Goal: Task Accomplishment & Management: Complete application form

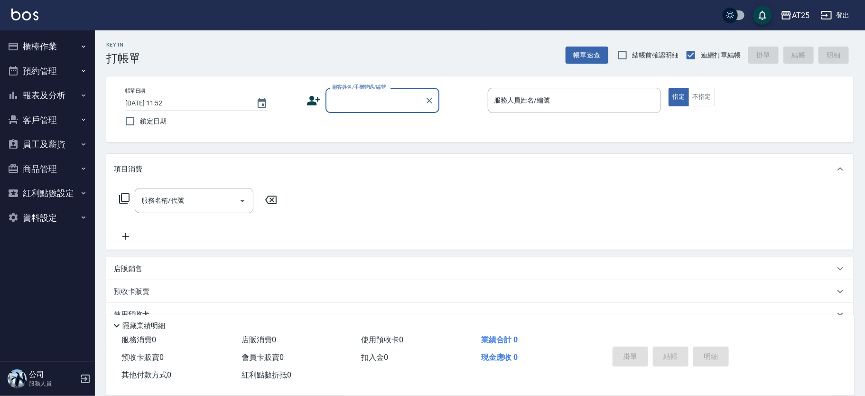
click at [41, 44] on button "櫃檯作業" at bounding box center [47, 46] width 87 height 25
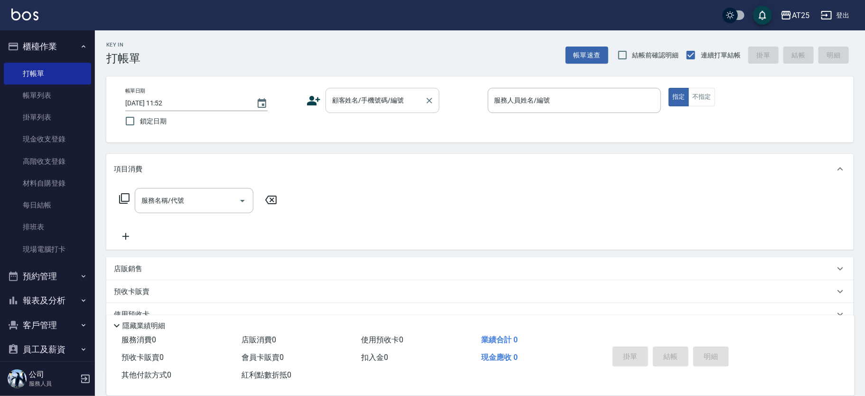
click at [391, 105] on input "顧客姓名/手機號碼/編號" at bounding box center [375, 100] width 91 height 17
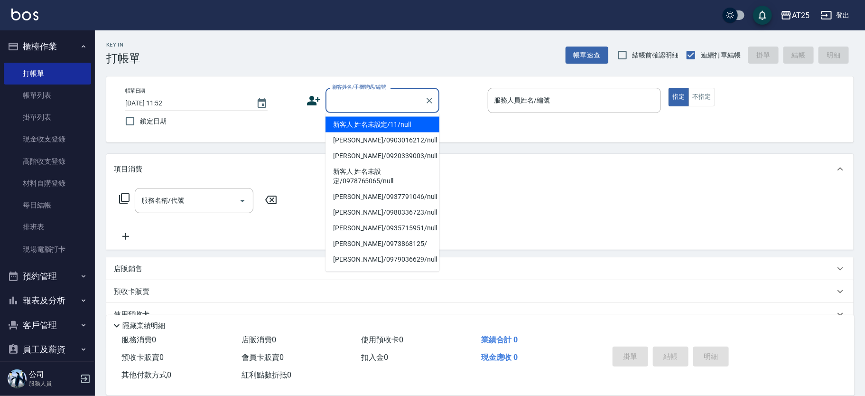
click at [396, 117] on li "新客人 姓名未設定/11/null" at bounding box center [382, 125] width 114 height 16
type input "新客人 姓名未設定/11/null"
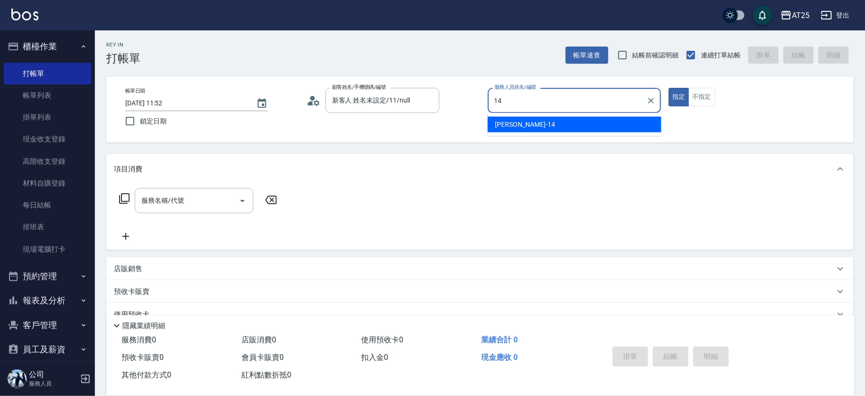
type input "Ken-14"
type button "true"
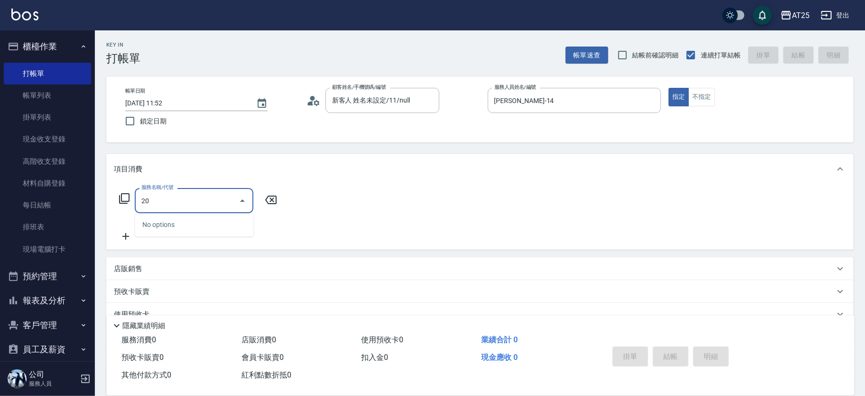
type input "2"
type input "301"
type input "150"
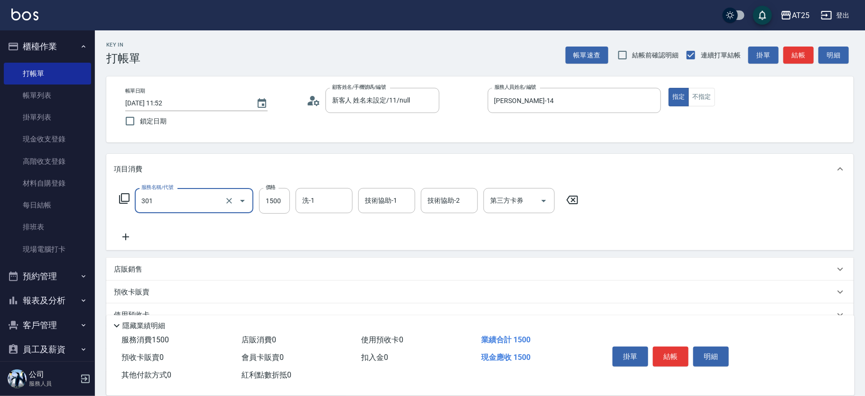
type input "燙髮(301)"
type input "0"
type input "12"
type input "10"
type input "120"
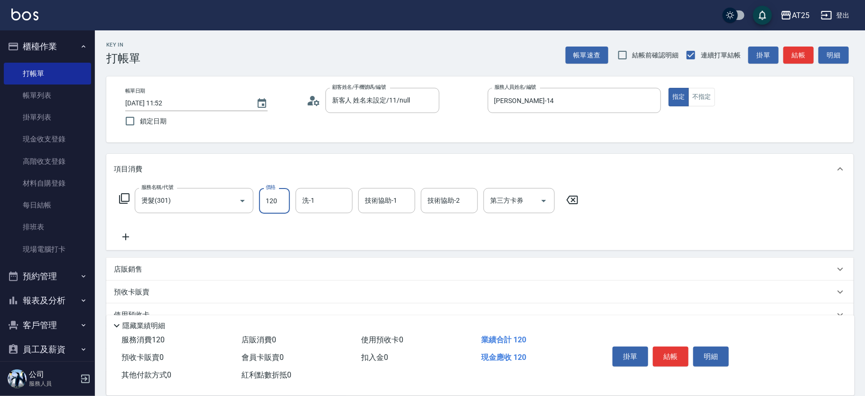
type input "120"
type input "1200"
type input "小宇-58"
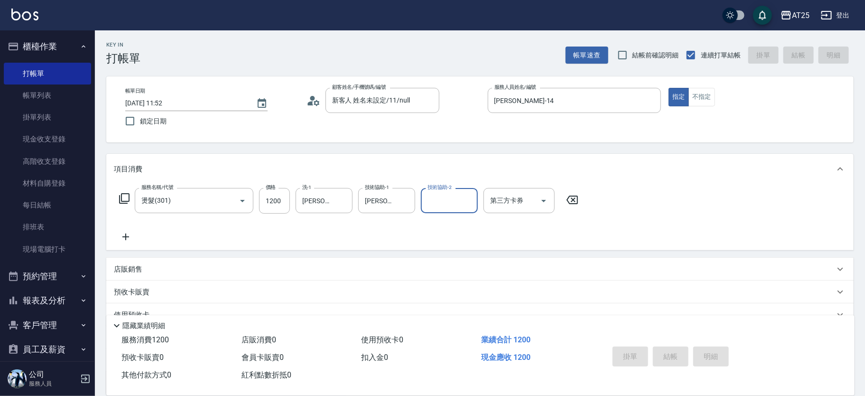
type input "2025/09/13 12:04"
type input "0"
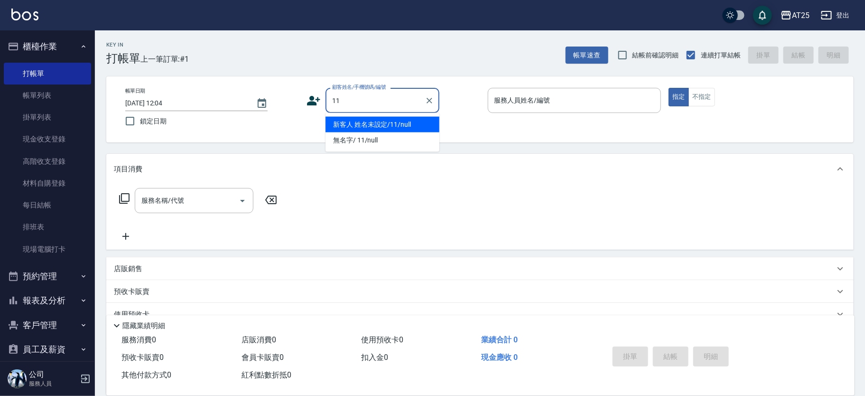
type input "新客人 姓名未設定/11/null"
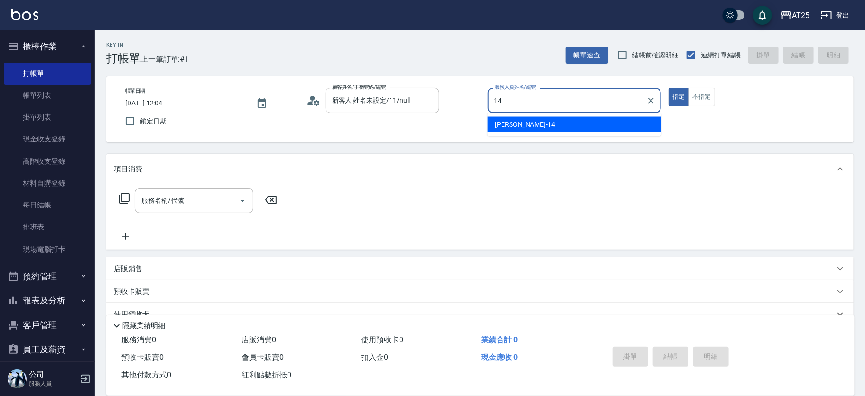
type input "Ken-14"
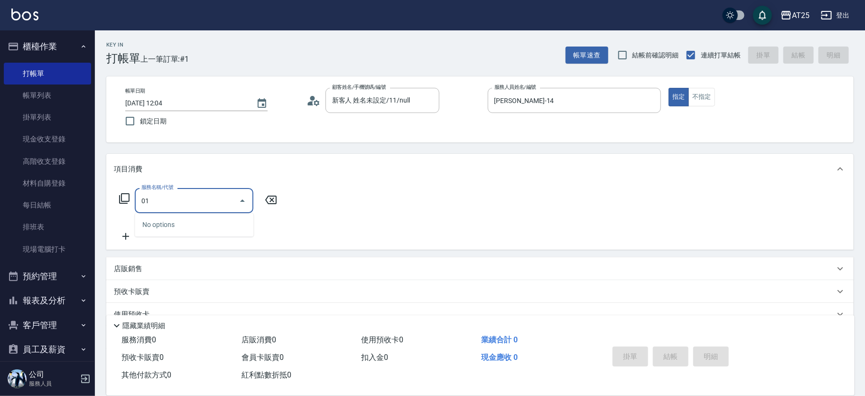
type input "0"
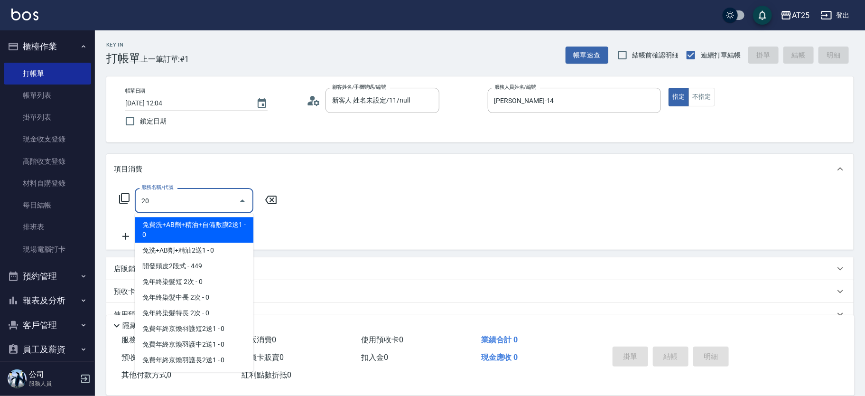
type input "201"
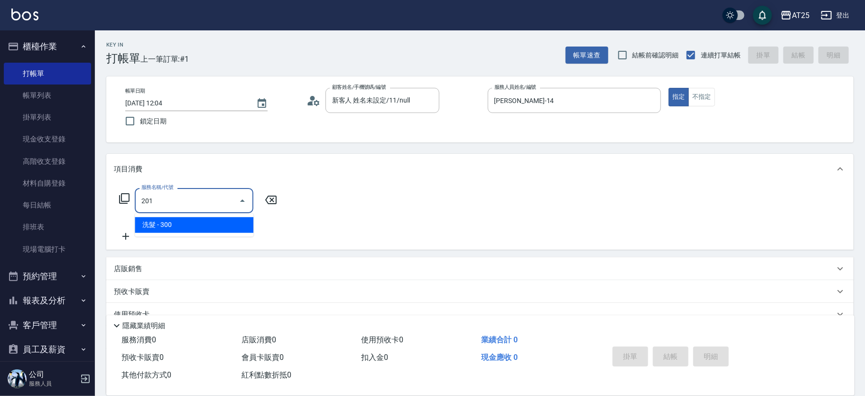
type input "30"
type input "洗髮(201)"
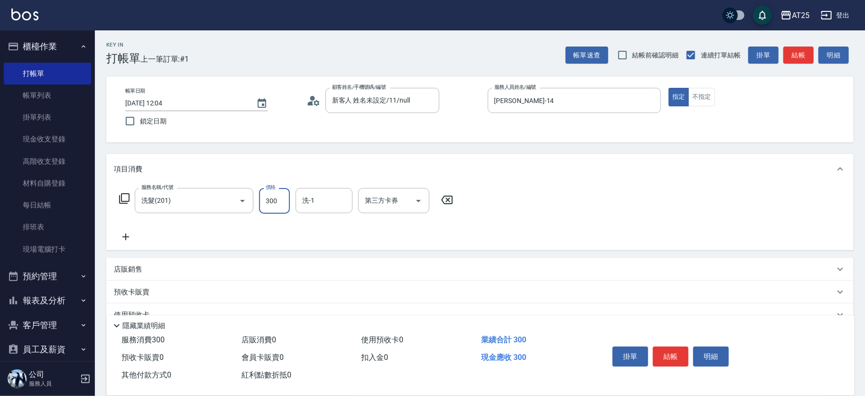
type input "0"
type input "40"
type input "400"
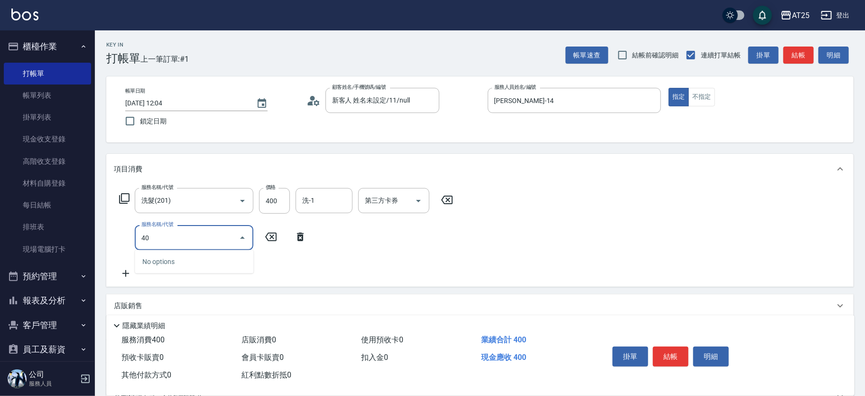
type input "401"
type input "70"
type input "剪髮(401)"
type input "40"
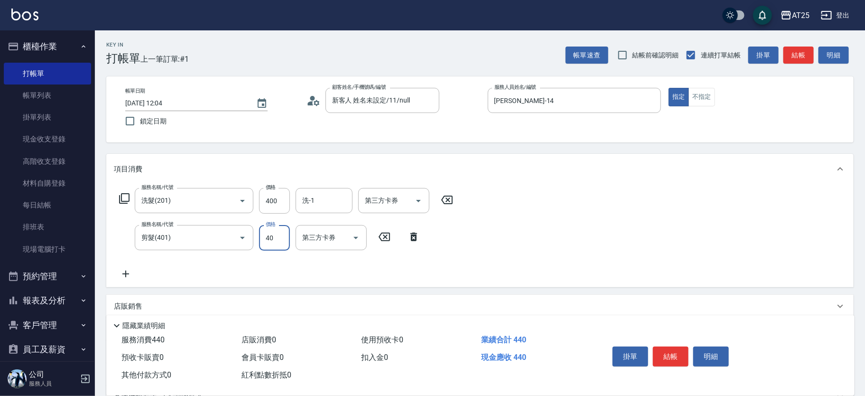
type input "80"
type input "400"
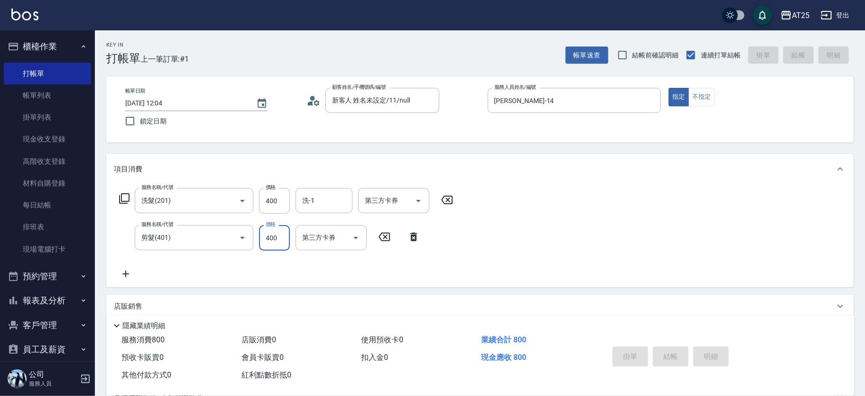
type input "0"
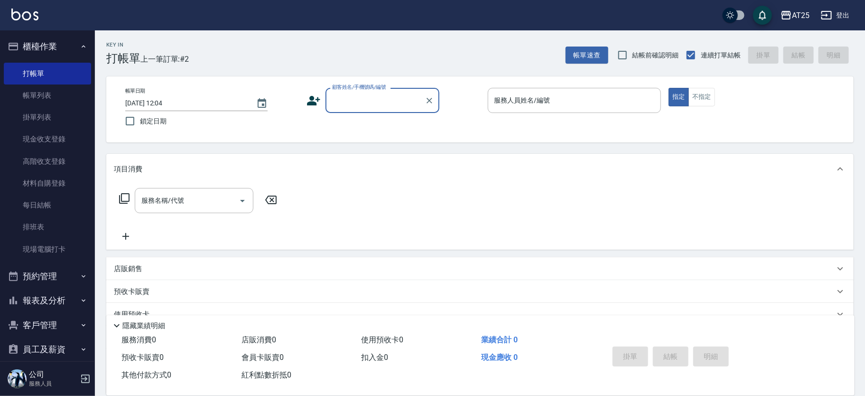
click at [431, 121] on div "帳單日期 2025/09/13 12:04 鎖定日期 顧客姓名/手機號碼/編號 顧客姓名/手機號碼/編號 服務人員姓名/編號 服務人員姓名/編號 指定 不指定" at bounding box center [480, 109] width 724 height 43
click at [360, 89] on div "顧客姓名/手機號碼/編號" at bounding box center [382, 100] width 114 height 25
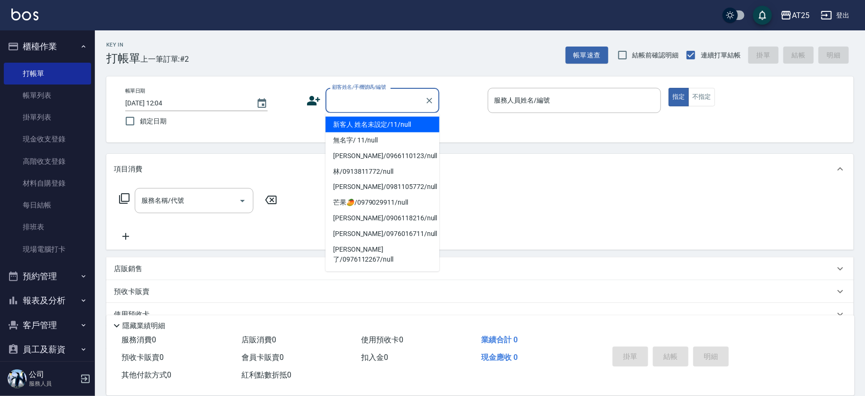
click at [379, 124] on li "新客人 姓名未設定/11/null" at bounding box center [382, 125] width 114 height 16
type input "新客人 姓名未設定/11/null"
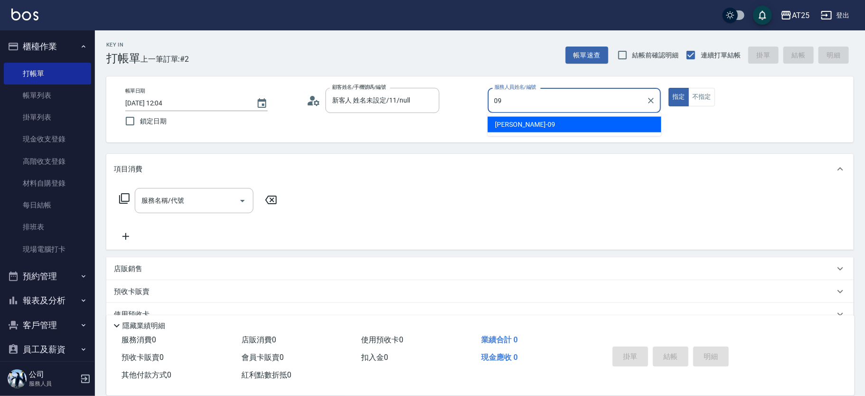
type input "Kevin-09"
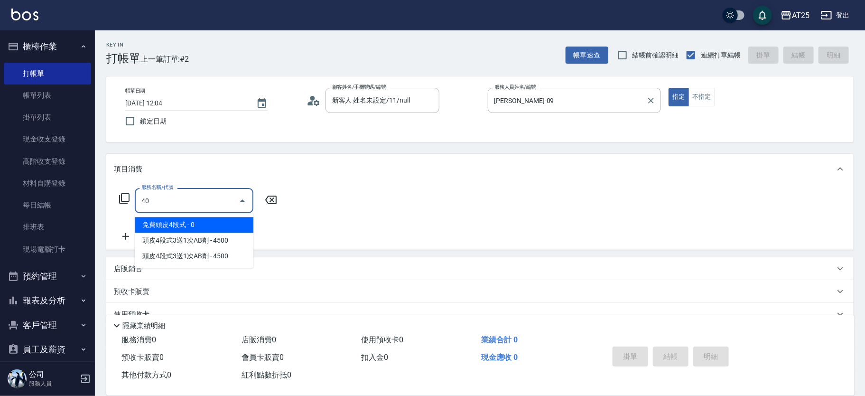
type input "401"
type input "30"
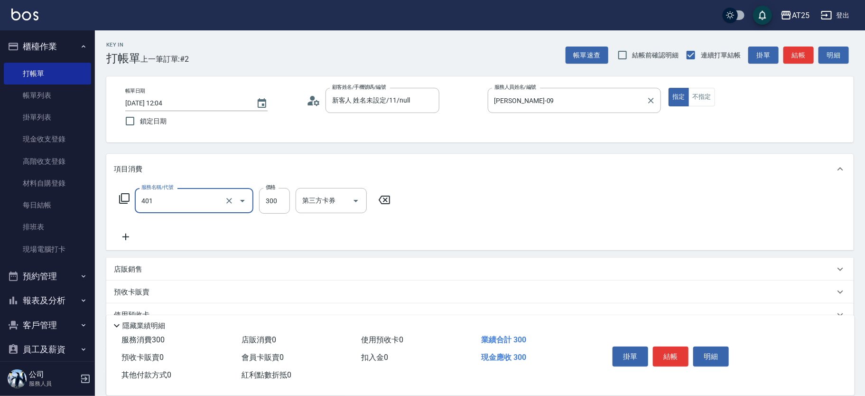
type input "剪髮(401)"
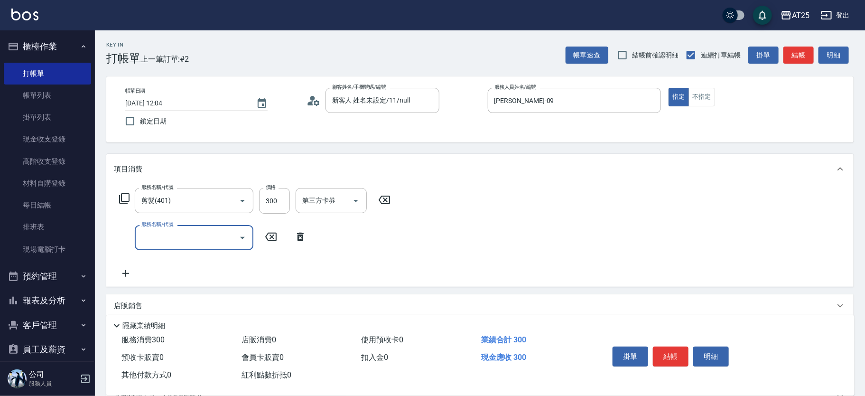
click at [169, 229] on input "服務名稱/代號" at bounding box center [187, 237] width 96 height 17
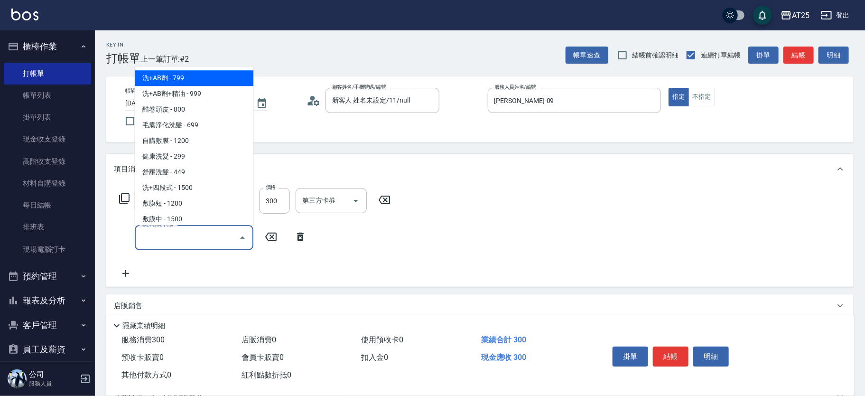
click at [211, 84] on span "洗+AB劑 - 799" at bounding box center [194, 79] width 119 height 16
type input "100"
type input "洗+AB劑(101)"
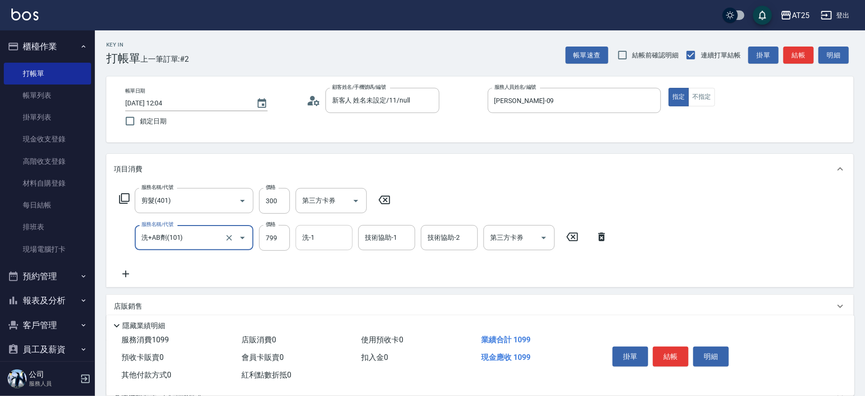
click at [340, 230] on input "洗-1" at bounding box center [324, 237] width 48 height 17
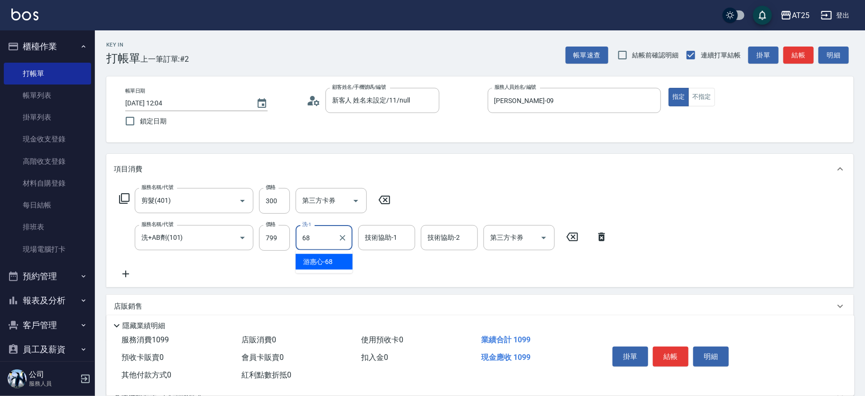
type input "游惠心-68"
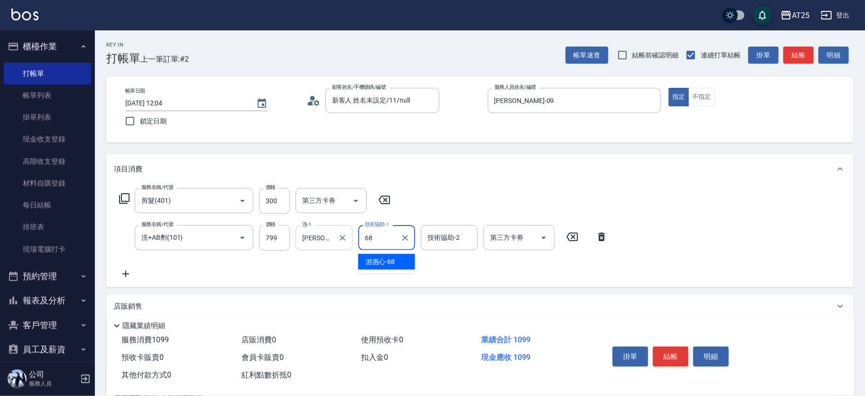
type input "游惠心-68"
click at [680, 356] on button "結帳" at bounding box center [671, 356] width 36 height 20
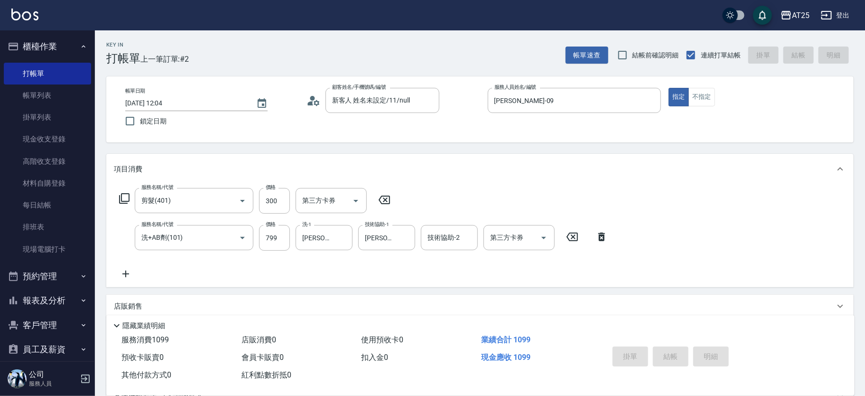
type input "2025/09/13 12:52"
type input "0"
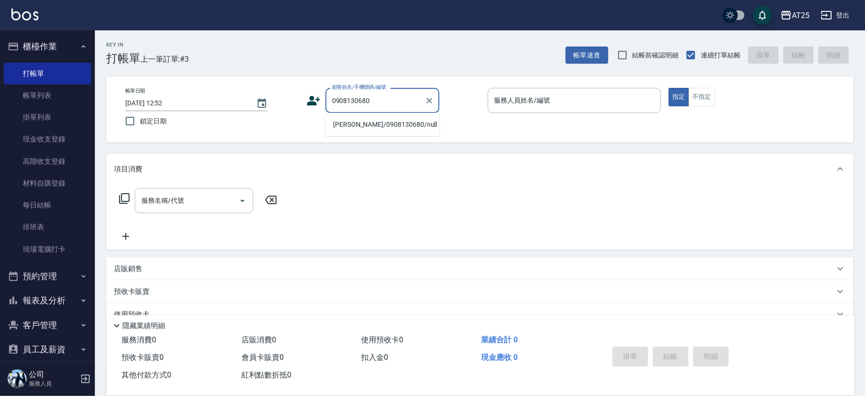
click at [385, 123] on li "林瀚祺/0908130680/null" at bounding box center [382, 125] width 114 height 16
type input "林瀚祺/0908130680/null"
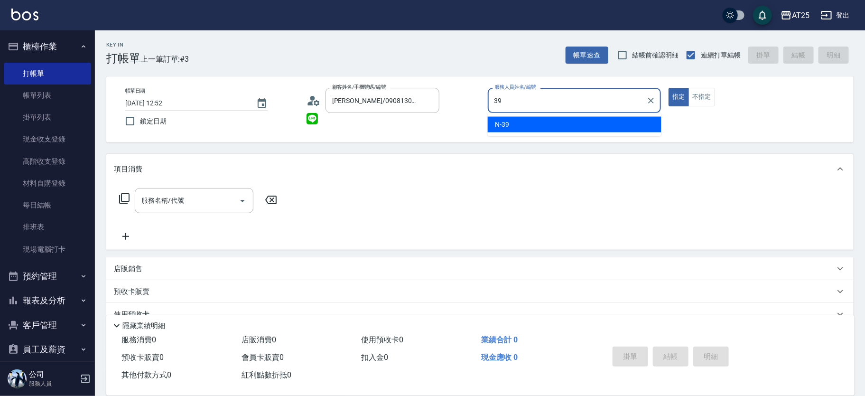
type input "N-39"
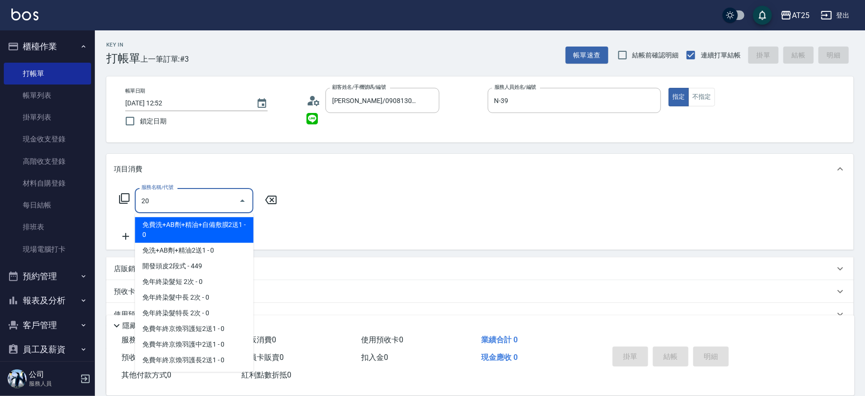
type input "201"
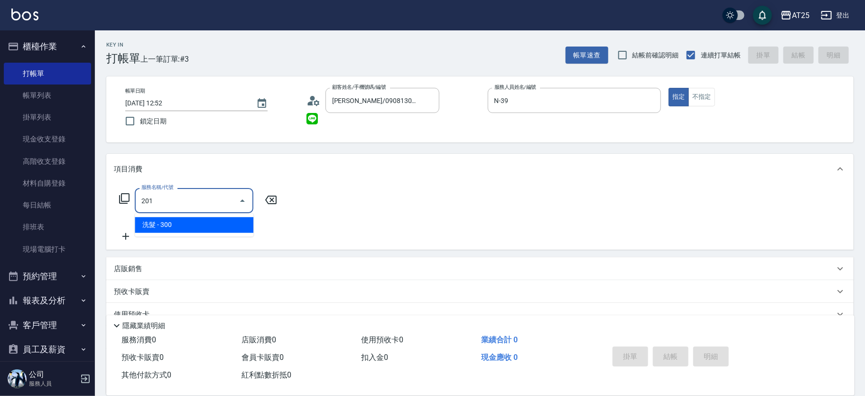
type input "30"
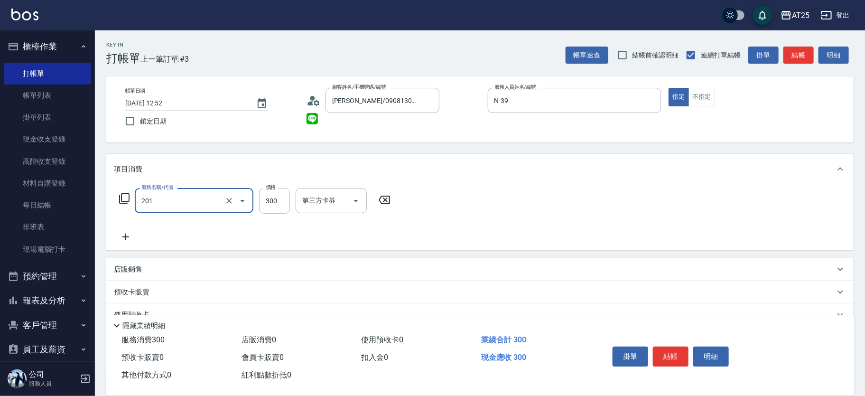
type input "洗髮(201)"
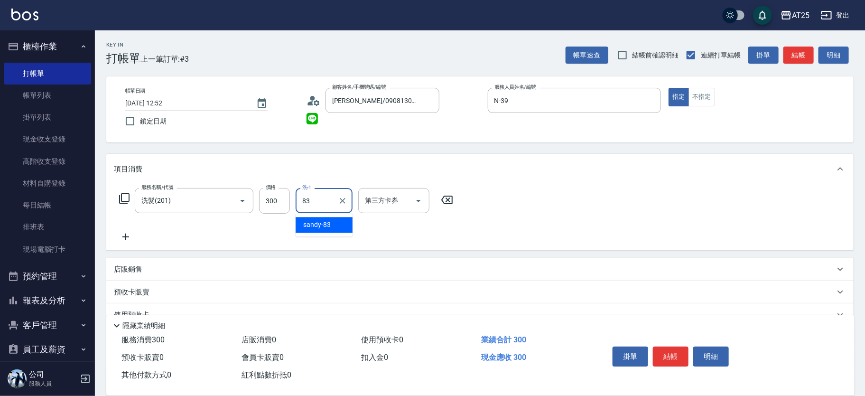
type input "sandy-83"
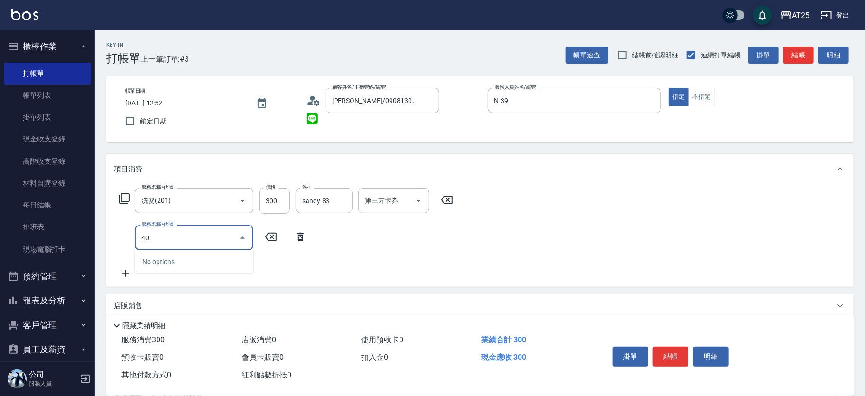
type input "401"
type input "60"
type input "剪髮(401)"
type input "30"
type input "20"
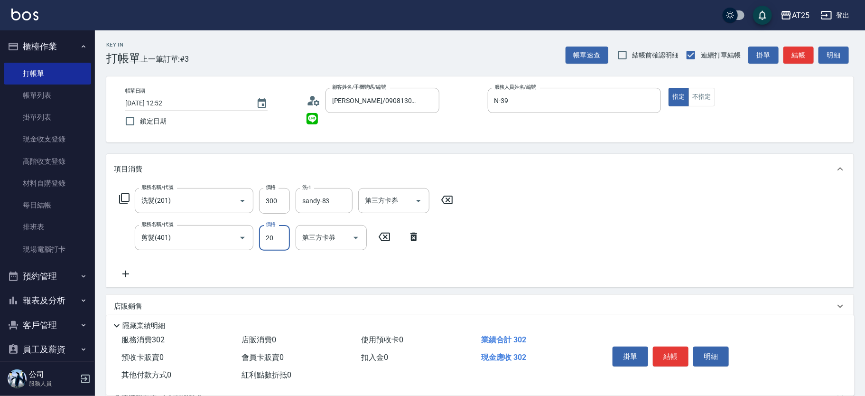
type input "50"
type input "200"
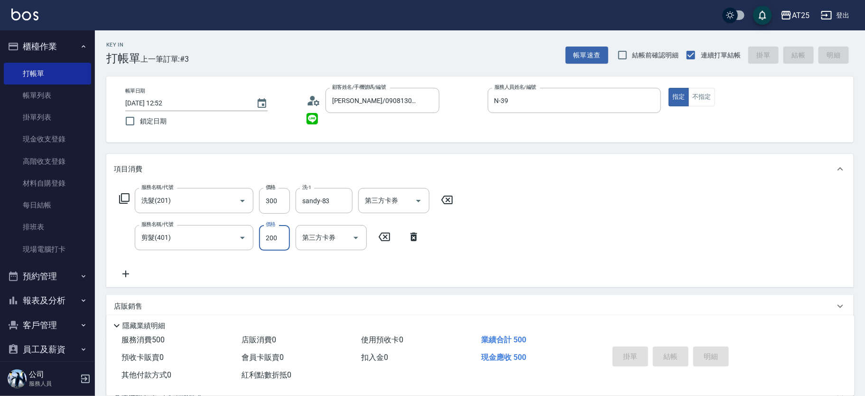
type input "0"
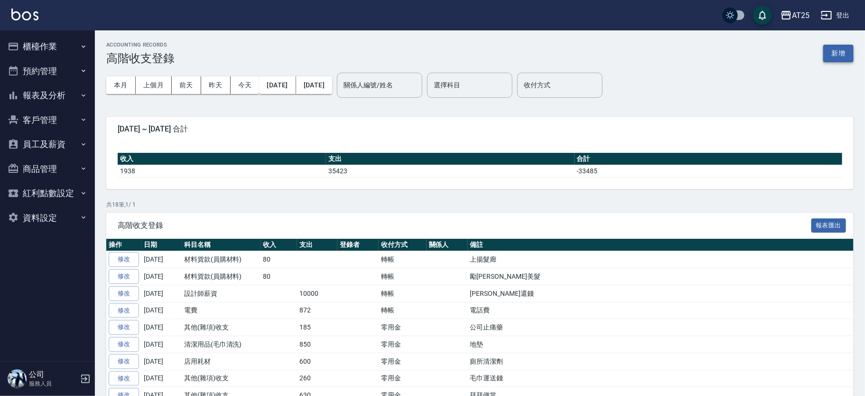
click at [842, 55] on button "新增" at bounding box center [838, 54] width 30 height 18
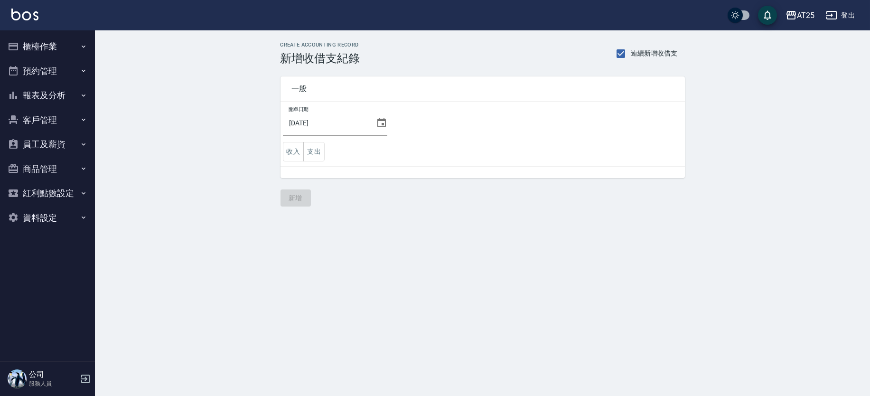
click at [380, 120] on icon at bounding box center [381, 122] width 9 height 9
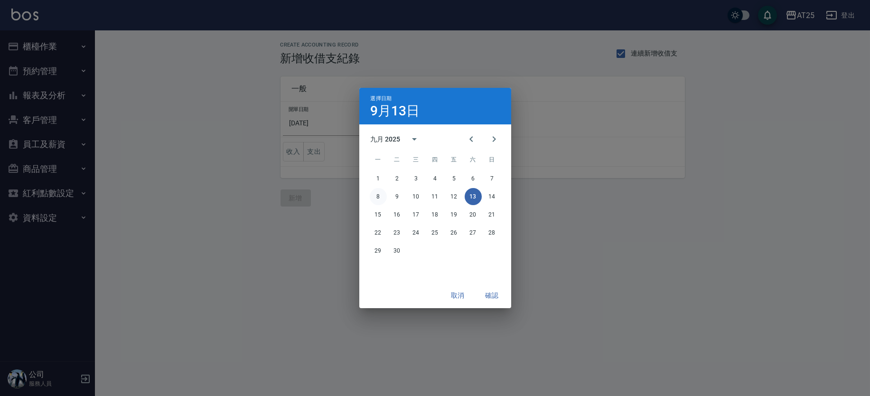
click at [377, 199] on button "8" at bounding box center [378, 196] width 17 height 17
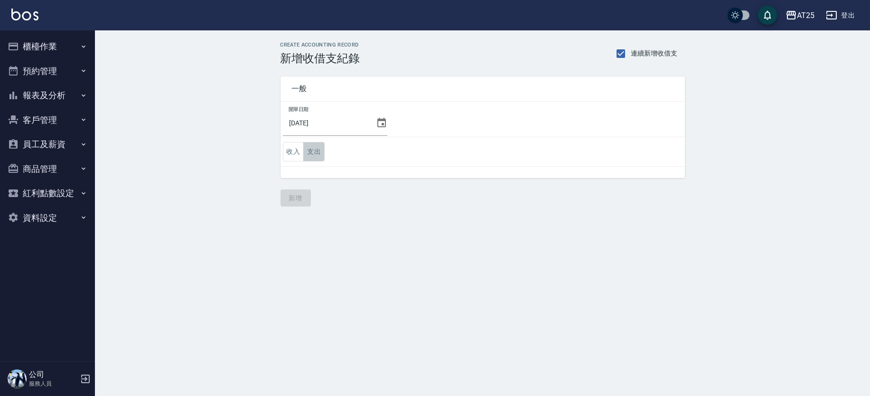
click at [312, 145] on button "支出" at bounding box center [313, 151] width 21 height 19
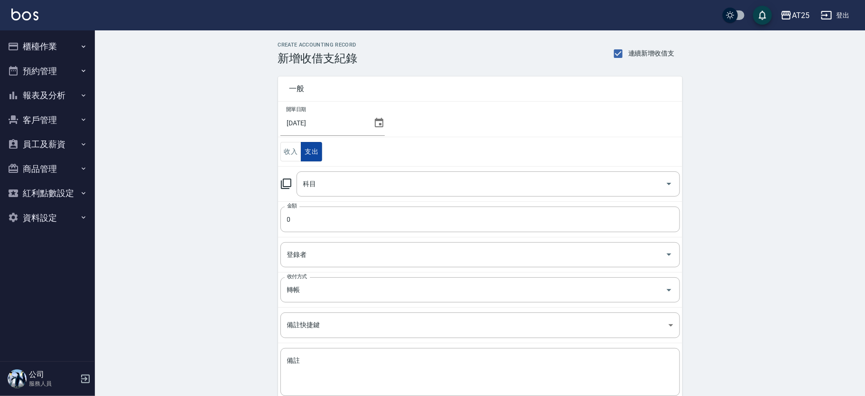
click at [344, 184] on input "科目" at bounding box center [481, 184] width 361 height 17
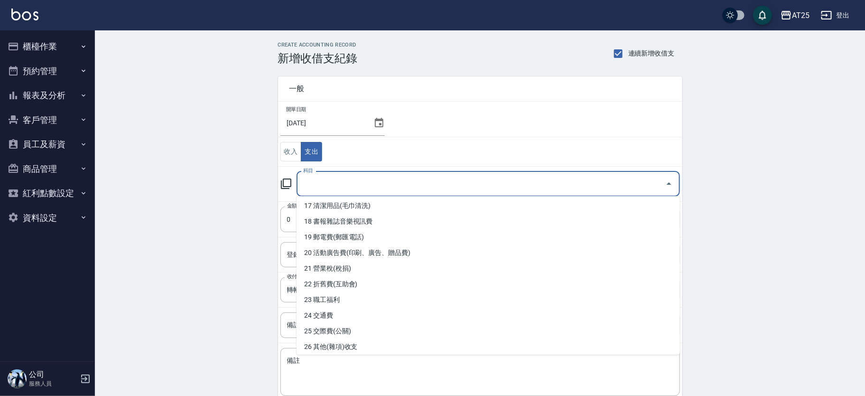
scroll to position [283, 0]
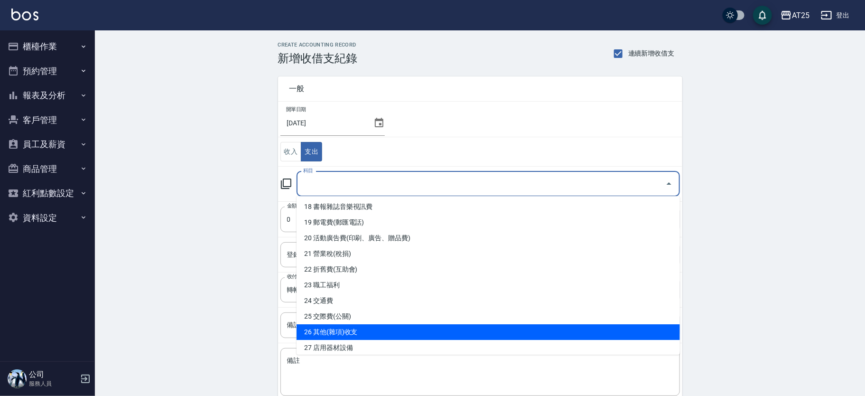
click at [454, 335] on li "26 其他(雜項)收支" at bounding box center [488, 332] width 383 height 16
type input "26 其他(雜項)收支"
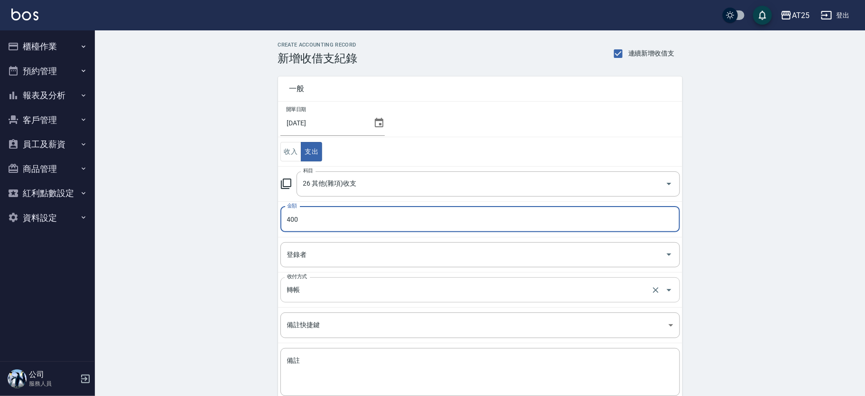
type input "400"
click at [322, 283] on input "轉帳" at bounding box center [467, 289] width 364 height 17
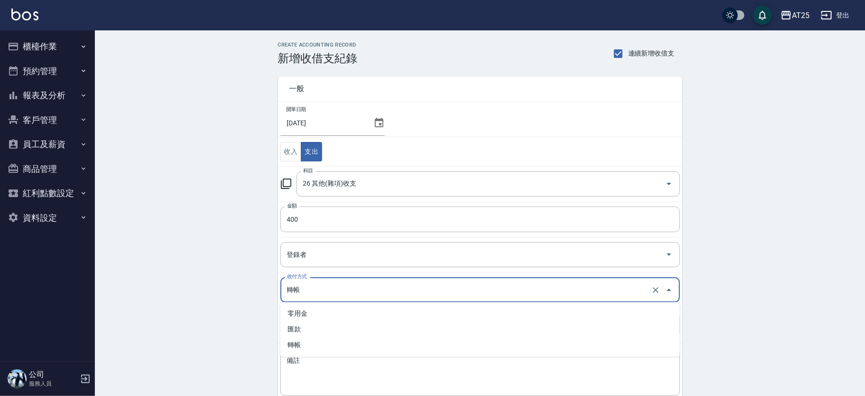
click at [310, 306] on li "零用金" at bounding box center [479, 314] width 399 height 16
type input "零用金"
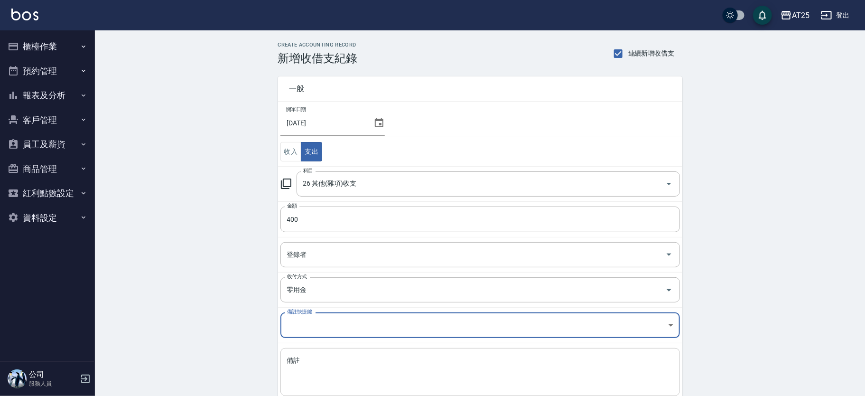
click at [333, 351] on div "x 備註" at bounding box center [479, 372] width 399 height 48
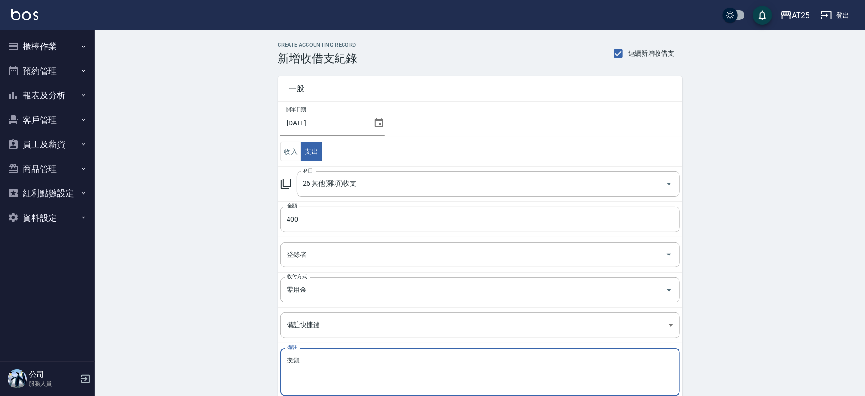
scroll to position [56, 0]
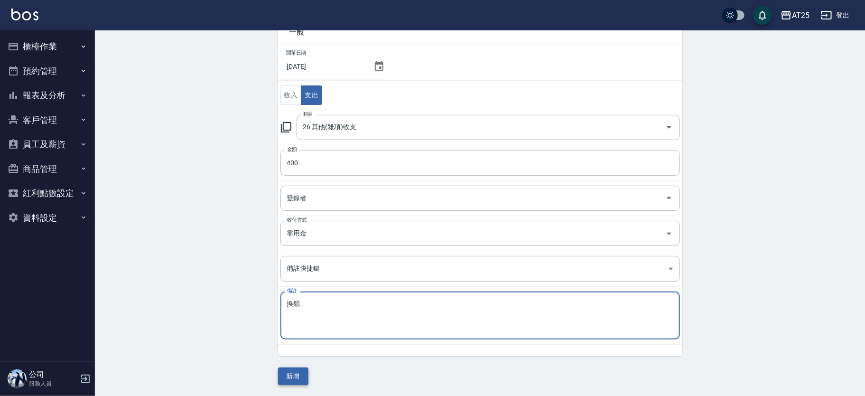
type textarea "換鎖"
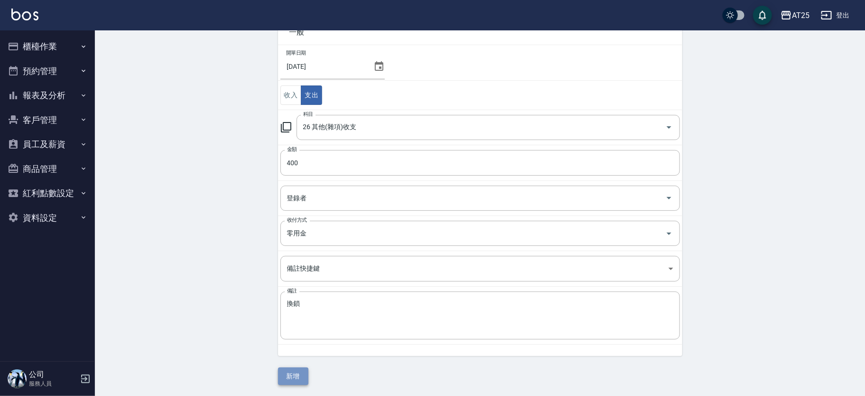
click at [284, 368] on button "新增" at bounding box center [293, 376] width 30 height 18
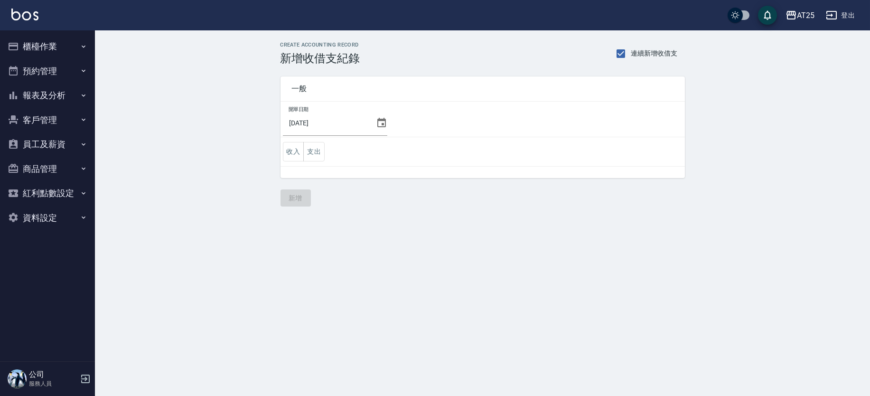
click at [376, 122] on icon at bounding box center [381, 122] width 11 height 11
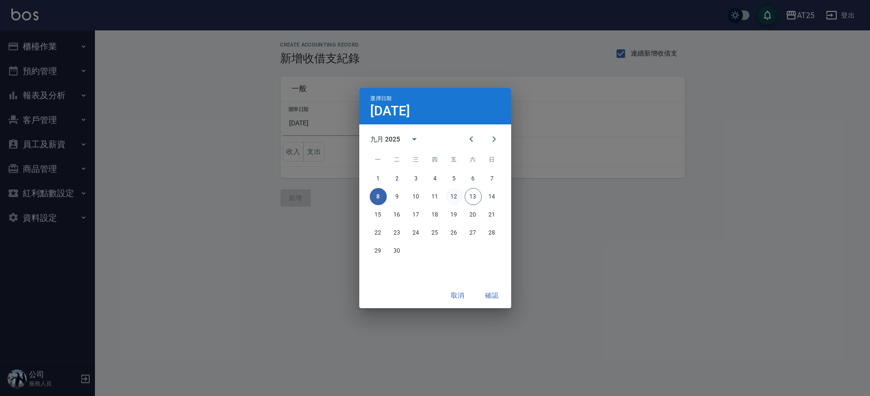
click at [455, 195] on button "12" at bounding box center [453, 196] width 17 height 17
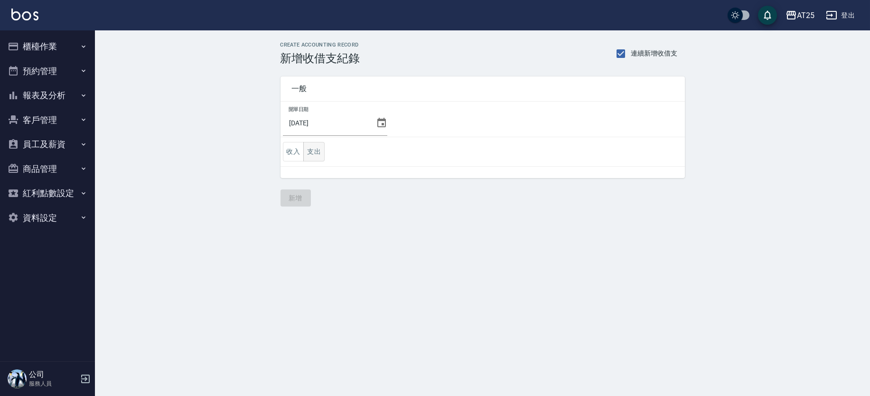
click at [319, 152] on button "支出" at bounding box center [313, 151] width 21 height 19
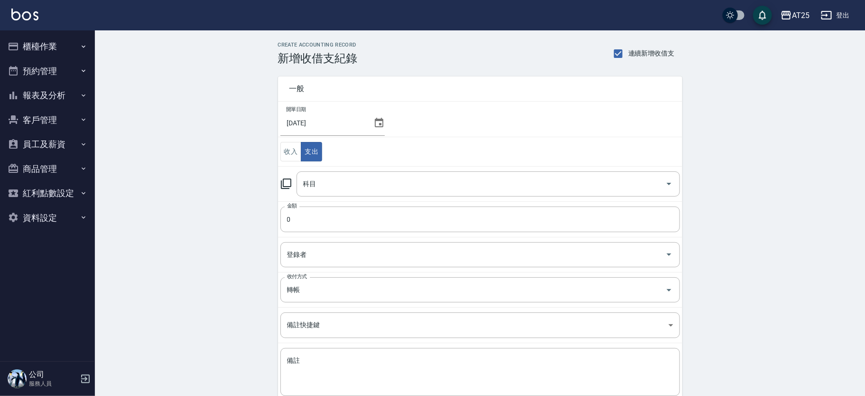
click at [386, 178] on input "科目" at bounding box center [481, 184] width 361 height 17
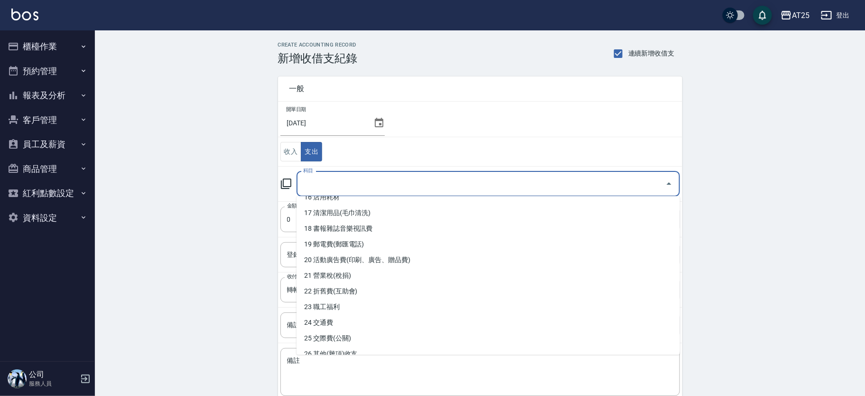
scroll to position [299, 0]
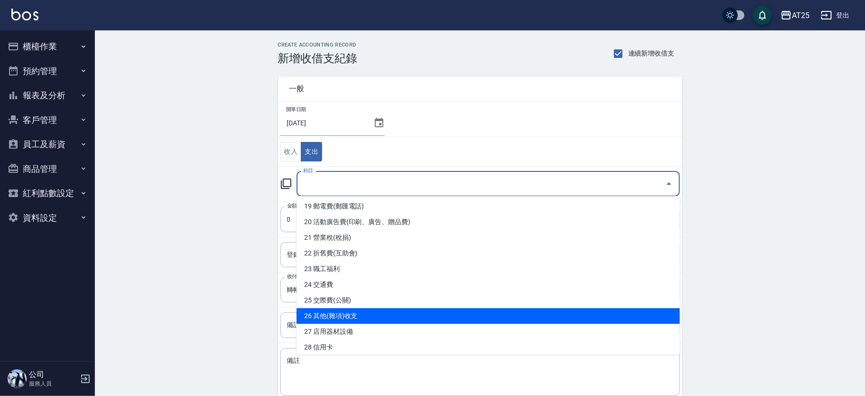
click at [531, 312] on li "26 其他(雜項)收支" at bounding box center [488, 316] width 383 height 16
type input "26 其他(雜項)收支"
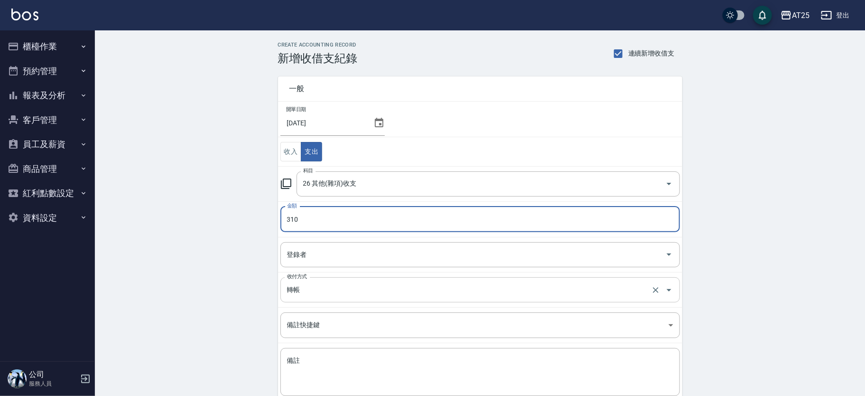
type input "310"
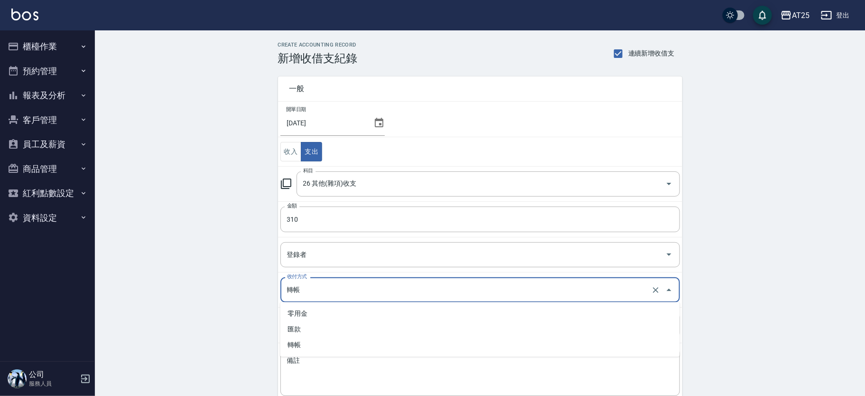
click at [327, 286] on input "轉帳" at bounding box center [467, 289] width 364 height 17
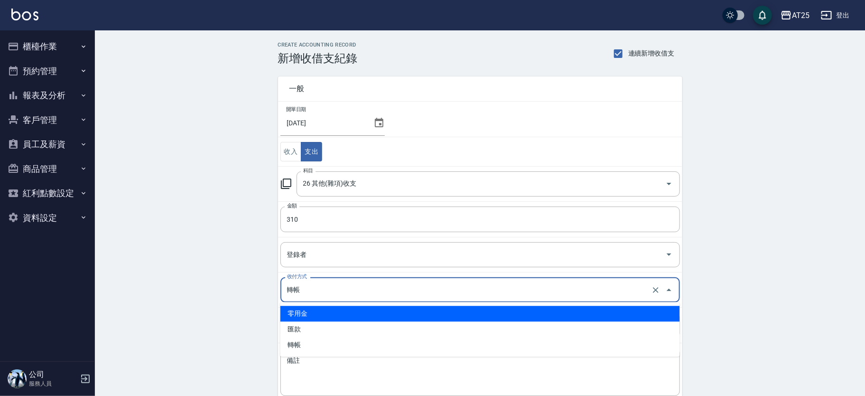
click at [316, 306] on li "零用金" at bounding box center [479, 314] width 399 height 16
type input "零用金"
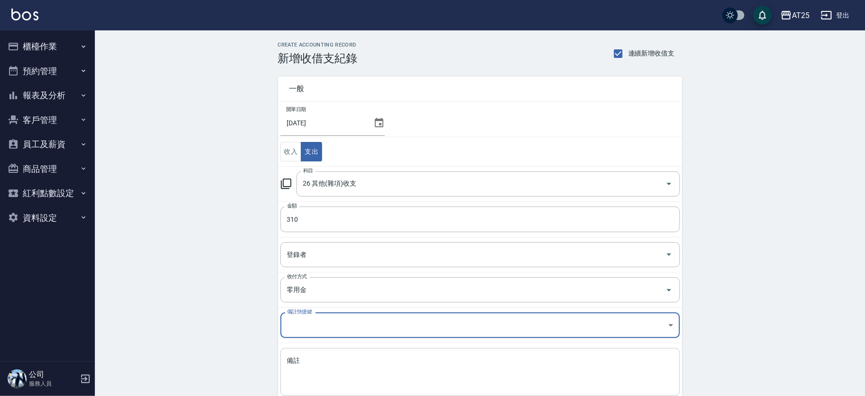
click at [317, 360] on textarea "備註" at bounding box center [480, 372] width 386 height 32
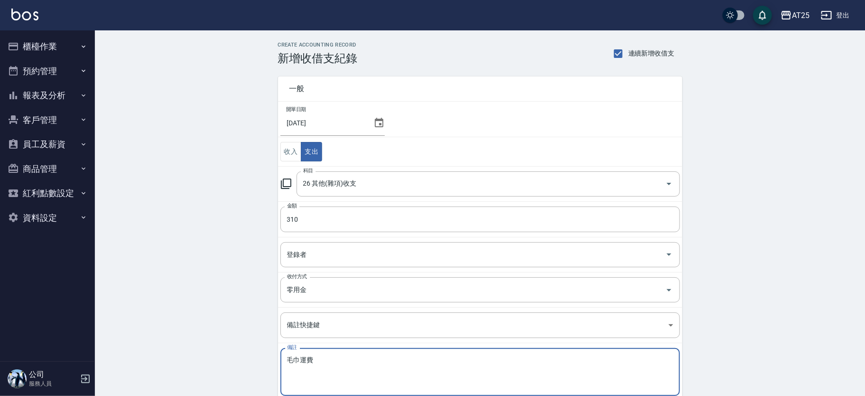
scroll to position [56, 0]
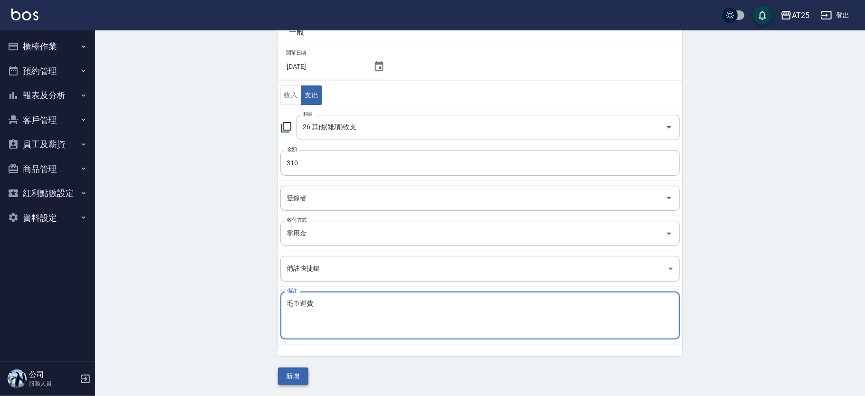
type textarea "毛巾運費"
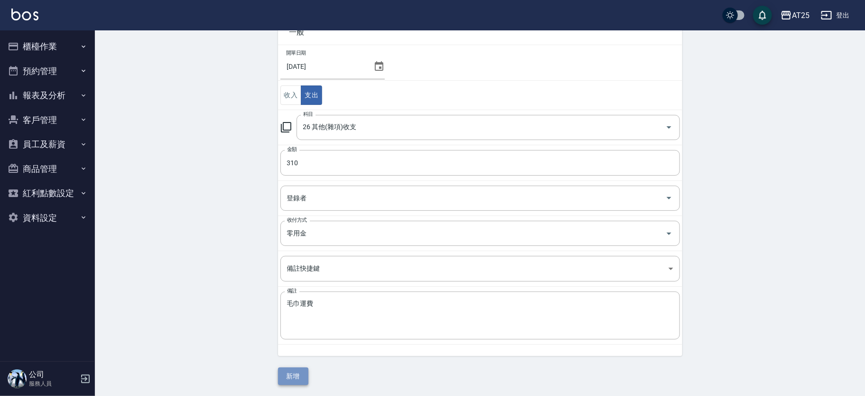
click at [301, 373] on button "新增" at bounding box center [293, 376] width 30 height 18
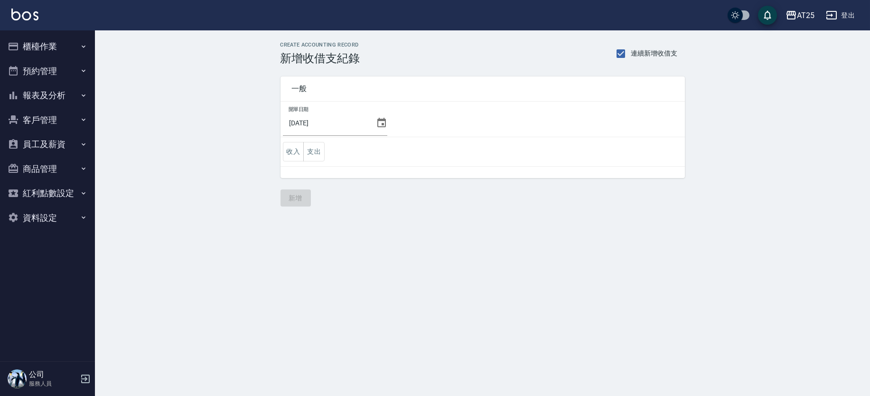
click at [67, 48] on button "櫃檯作業" at bounding box center [47, 46] width 87 height 25
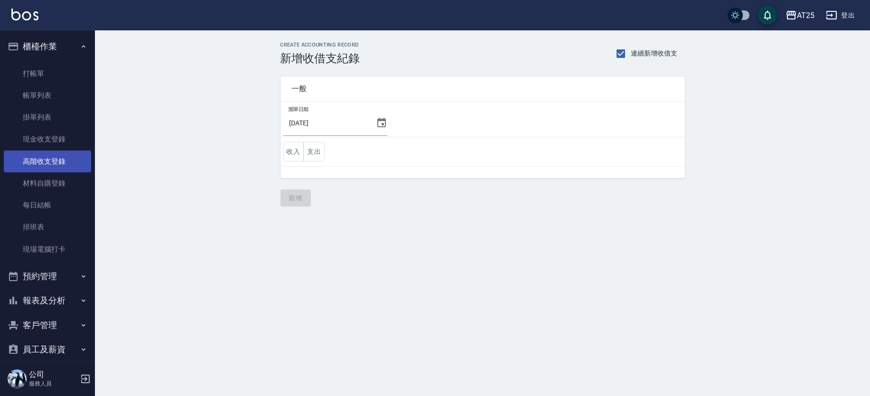
click at [64, 162] on link "高階收支登錄" at bounding box center [47, 161] width 87 height 22
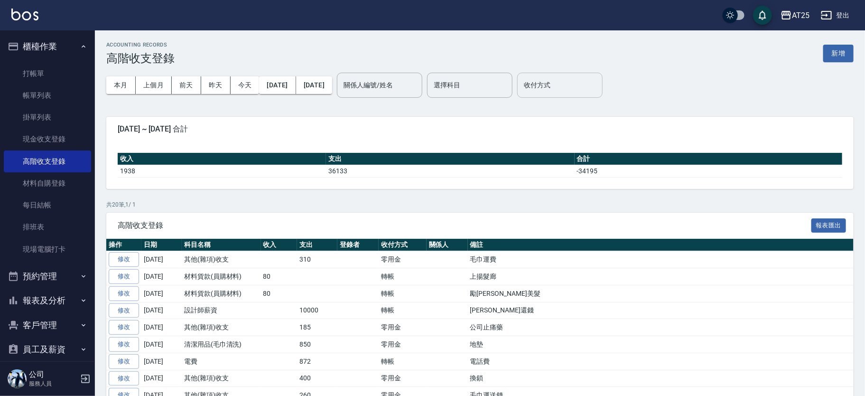
click at [579, 85] on input "收付方式" at bounding box center [559, 85] width 77 height 17
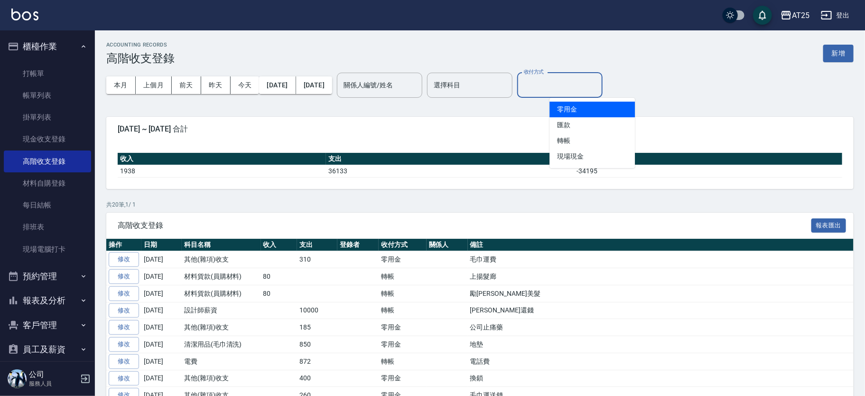
click at [575, 104] on li "零用金" at bounding box center [591, 110] width 85 height 16
type input "零用金"
